Goal: Find specific fact

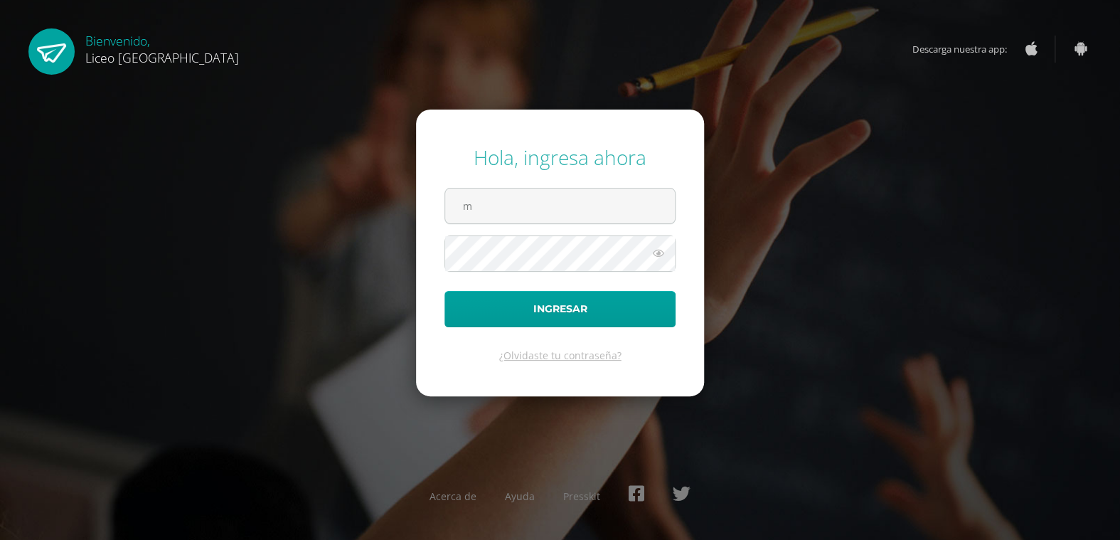
type input "miriam.obando@liceoguatemala.edu.gt"
click at [444, 291] on button "Ingresar" at bounding box center [559, 309] width 231 height 36
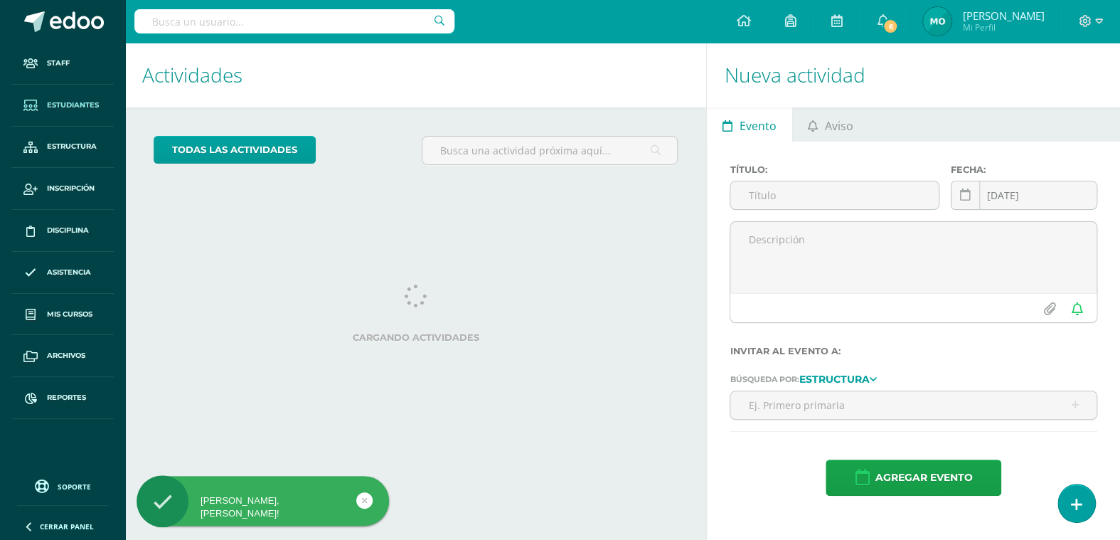
click at [80, 111] on link "Estudiantes" at bounding box center [62, 106] width 102 height 42
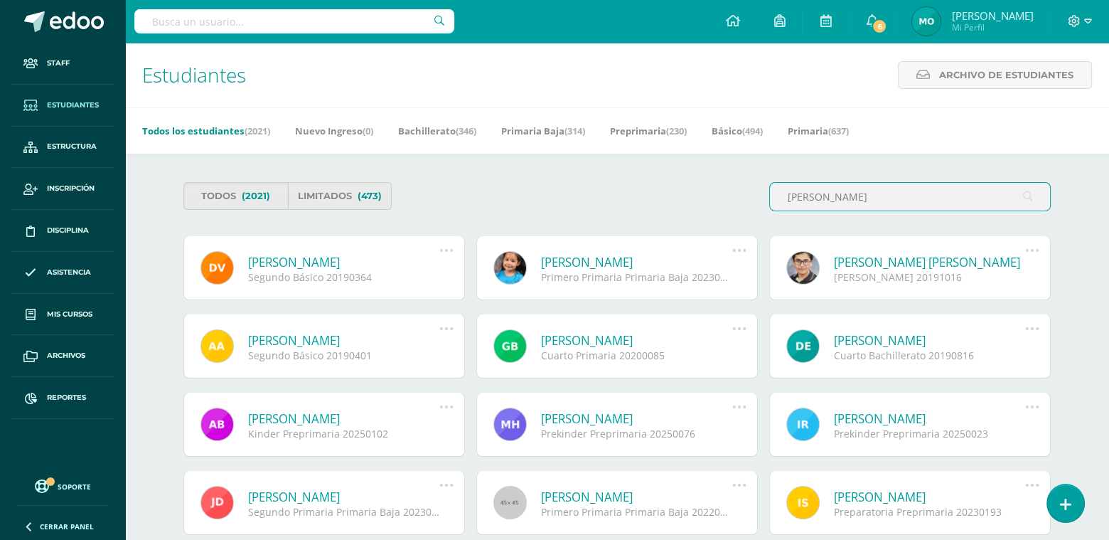
drag, startPoint x: 856, startPoint y: 200, endPoint x: 697, endPoint y: 196, distance: 158.6
click at [697, 196] on div "Todos (2021) Limitados (473) vasquez ian" at bounding box center [617, 202] width 879 height 41
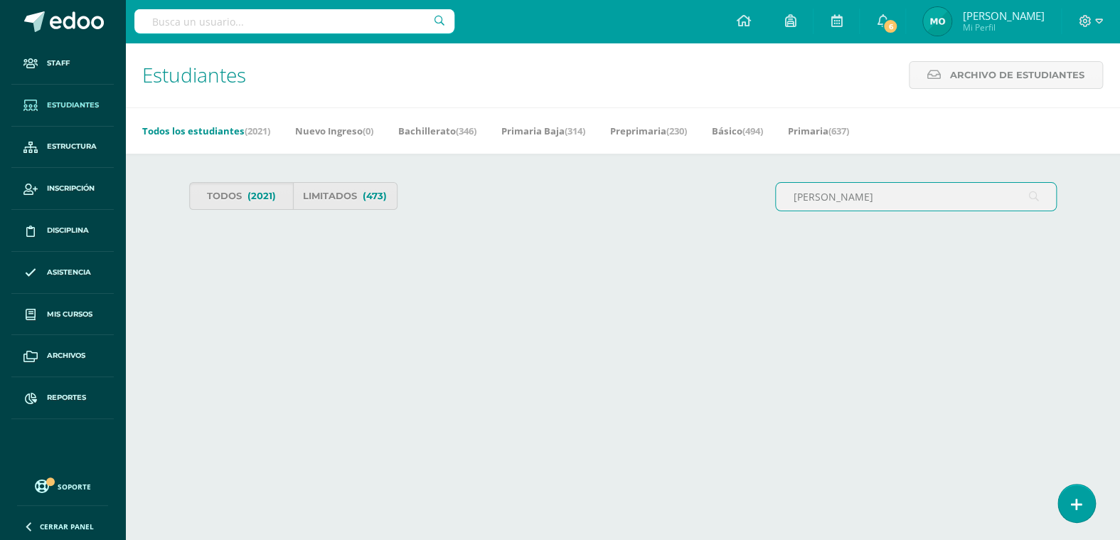
type input "sanchez esquivel"
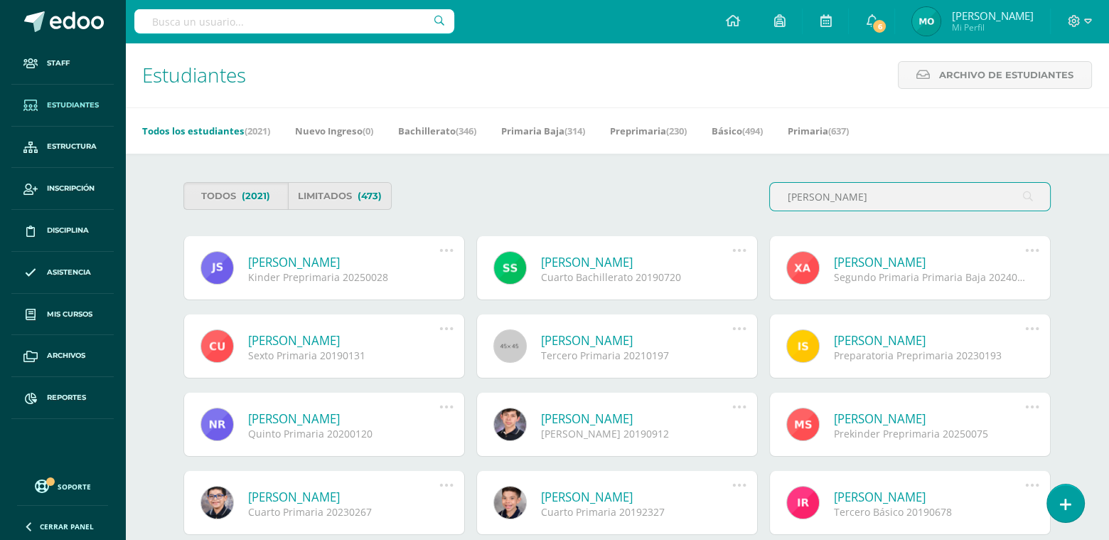
click at [883, 336] on link "Ian Vicente Sánchez Esquivel" at bounding box center [929, 340] width 191 height 16
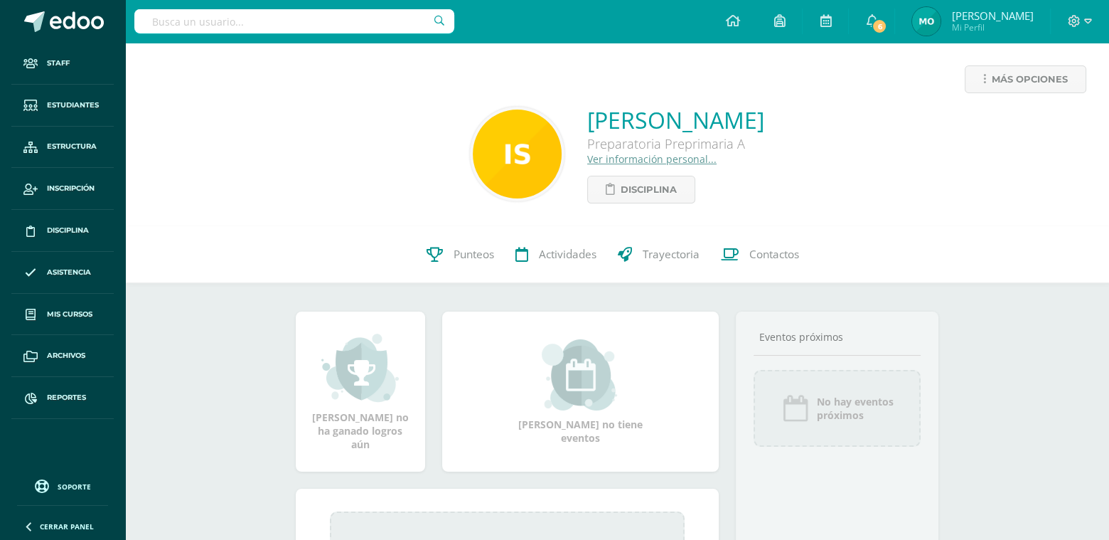
click at [587, 158] on link "Ver información personal..." at bounding box center [651, 159] width 129 height 14
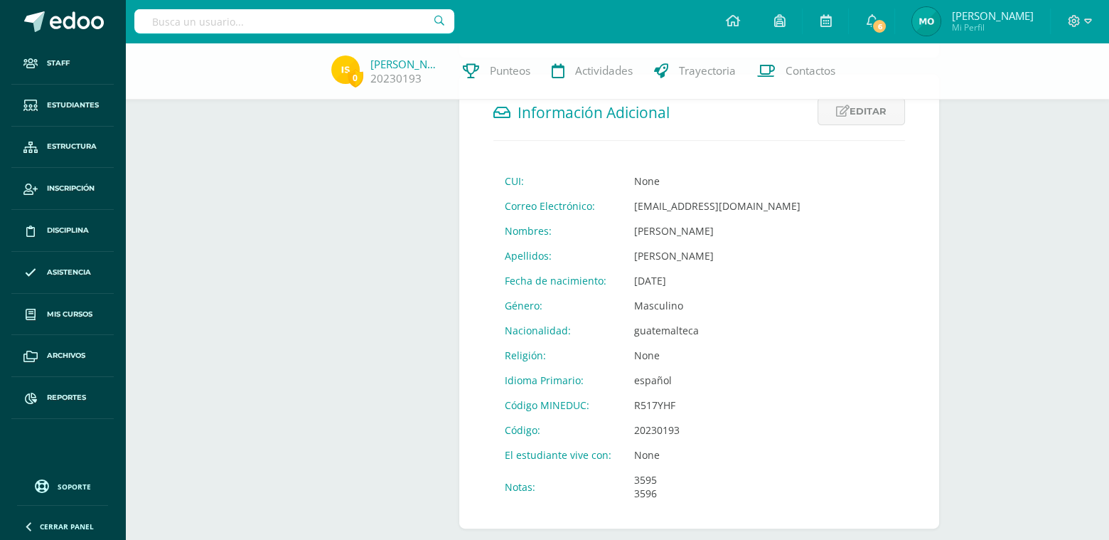
scroll to position [494, 0]
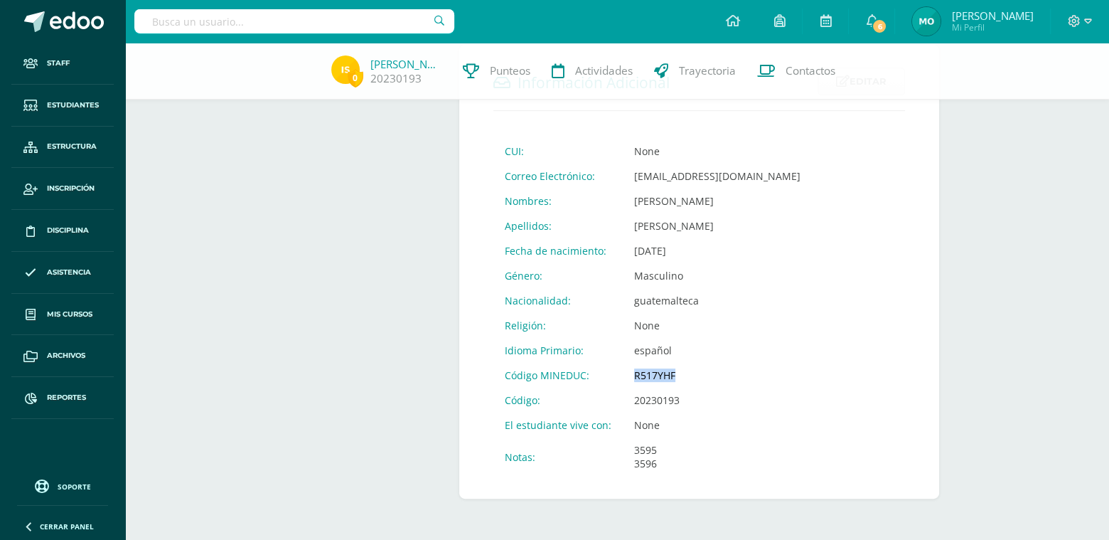
drag, startPoint x: 630, startPoint y: 370, endPoint x: 709, endPoint y: 370, distance: 78.9
click at [709, 370] on td "R517YHF" at bounding box center [717, 375] width 189 height 25
copy td "R517YHF"
click at [887, 19] on span "6" at bounding box center [880, 26] width 16 height 16
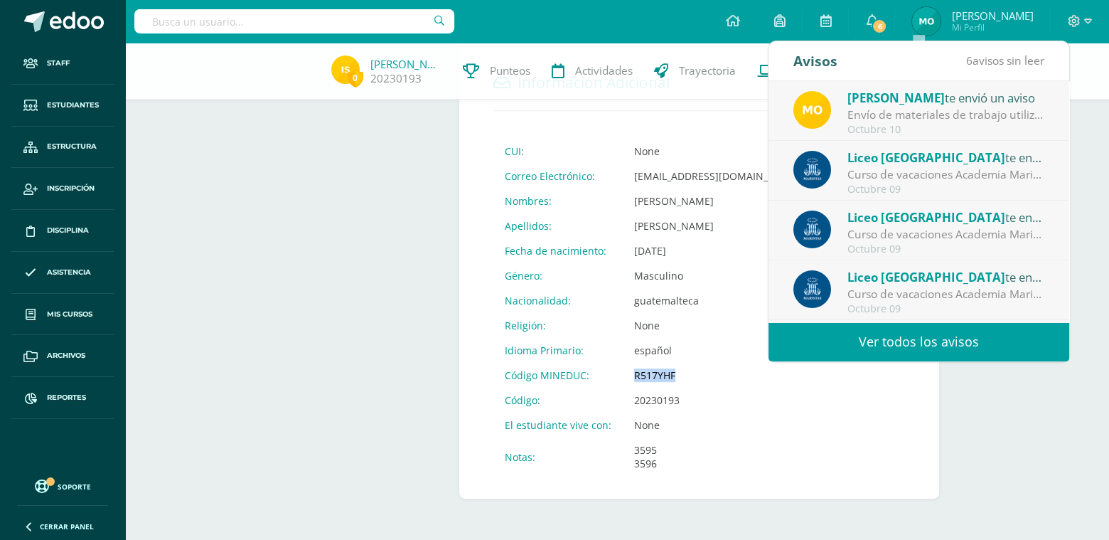
click at [969, 344] on link "Ver todos los avisos" at bounding box center [919, 341] width 301 height 39
click at [946, 341] on link "Ver todos los avisos" at bounding box center [919, 341] width 301 height 39
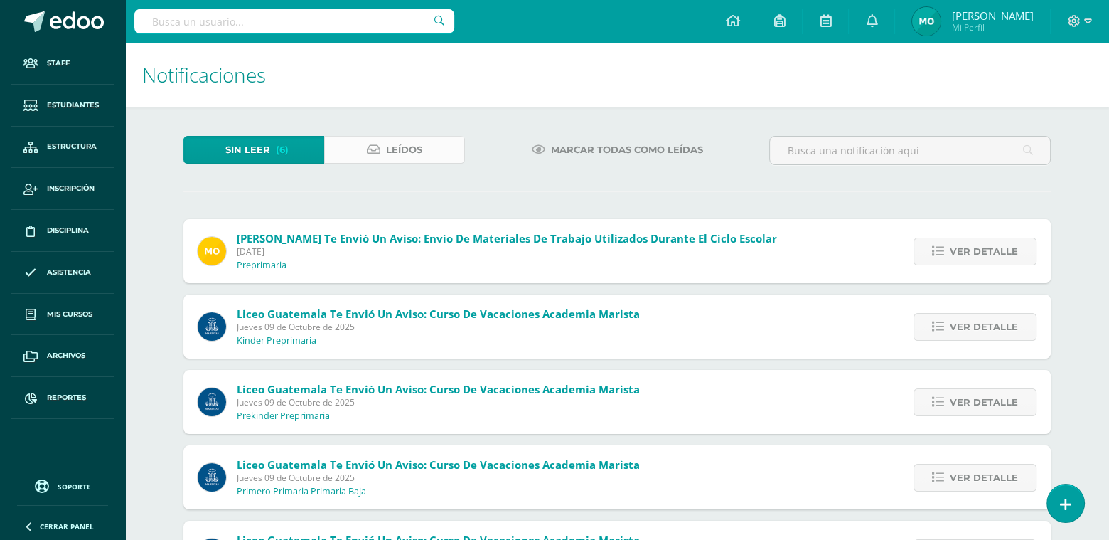
click at [425, 151] on link "Leídos" at bounding box center [394, 150] width 141 height 28
click at [607, 149] on span "Marcar todas como leídas" at bounding box center [627, 149] width 152 height 26
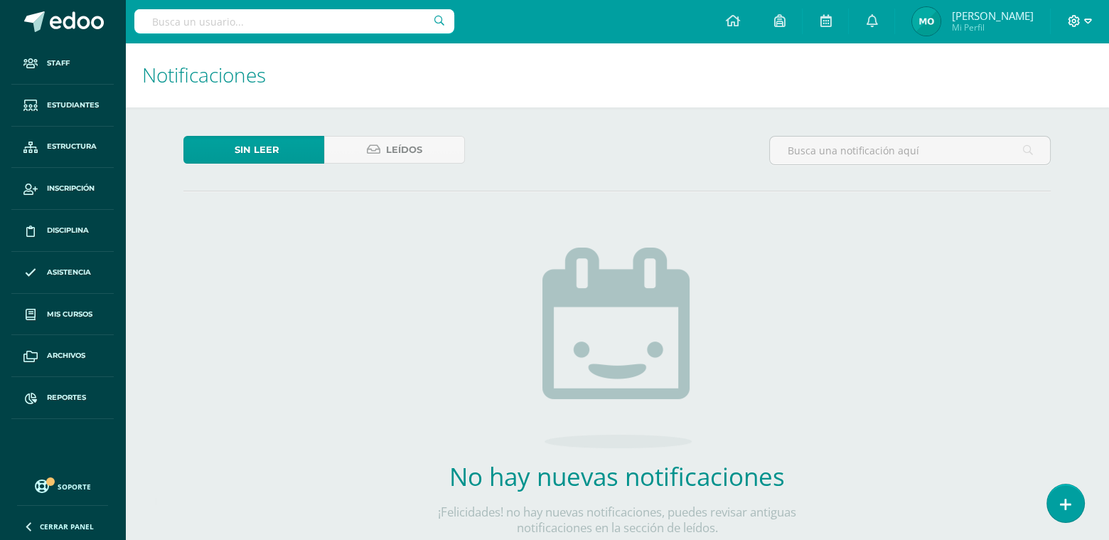
click at [1086, 19] on icon at bounding box center [1088, 20] width 8 height 5
click at [1051, 102] on span "Cerrar sesión" at bounding box center [1043, 97] width 64 height 14
